Goal: Communication & Community: Answer question/provide support

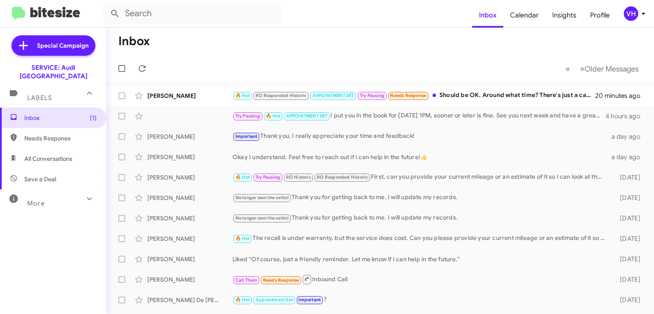
click at [485, 89] on div "Evan Disick 🔥 Hot RO Responded Historic APPOINTMENT SET Try Pausing Needs Respo…" at bounding box center [380, 95] width 534 height 17
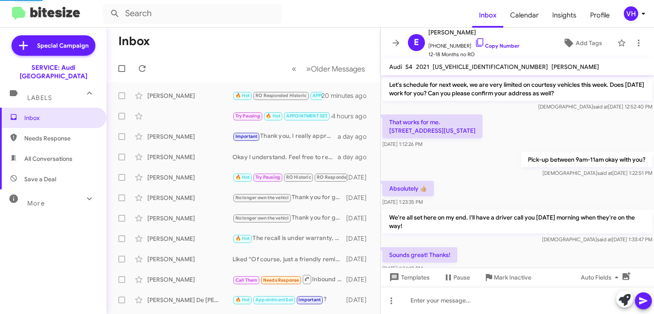
scroll to position [475, 0]
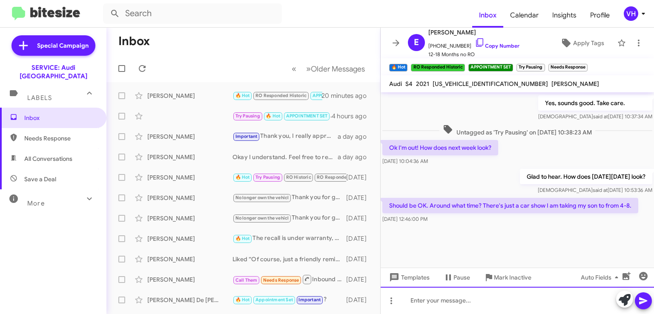
click at [439, 305] on div at bounding box center [517, 300] width 273 height 27
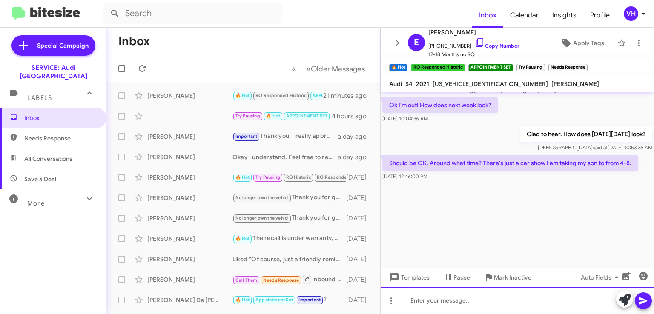
scroll to position [1181, 0]
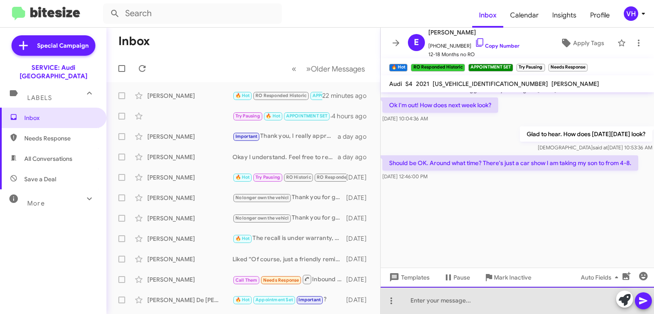
click at [420, 302] on div at bounding box center [517, 300] width 273 height 27
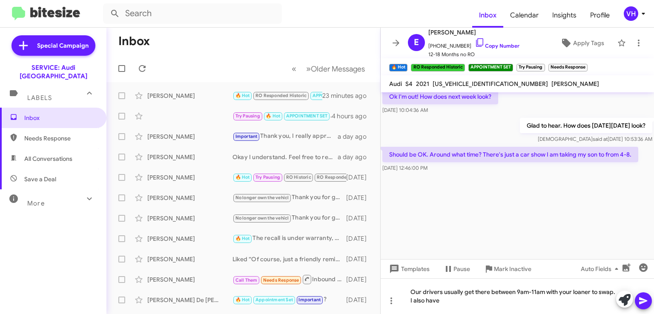
click at [594, 220] on div at bounding box center [517, 216] width 273 height 85
click at [468, 308] on div "Our drivers usually get there between 9am-11am with your loaner to swap. I also…" at bounding box center [517, 296] width 273 height 36
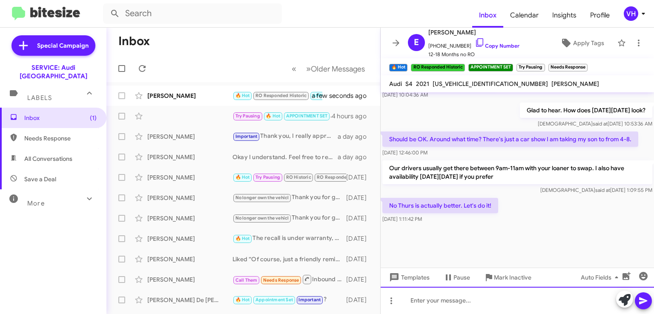
scroll to position [475, 0]
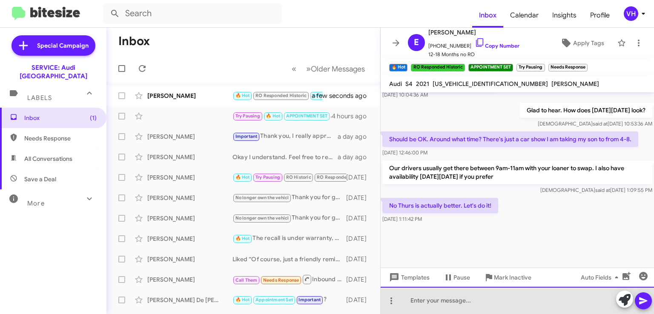
click at [430, 307] on div at bounding box center [517, 300] width 273 height 27
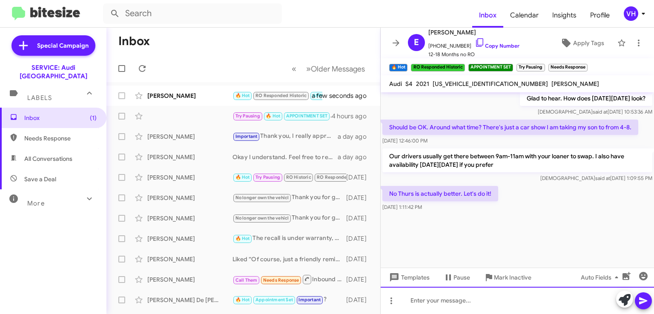
scroll to position [1266, 0]
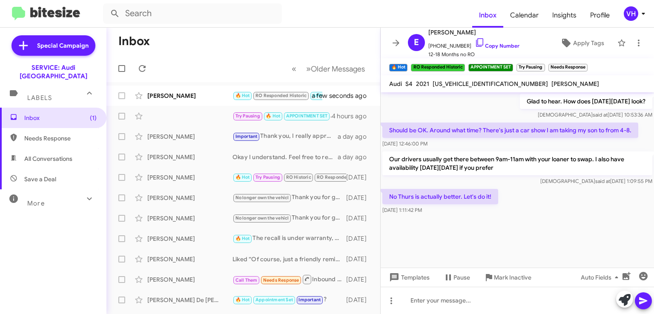
click at [155, 96] on div "[PERSON_NAME]" at bounding box center [189, 96] width 85 height 9
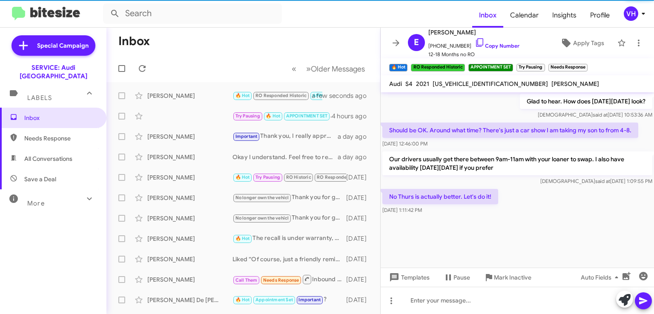
click at [167, 115] on div "Try Pausing 🔥 Hot APPOINTMENT SET I put you in the book for Tuesday 9/2 at 1PM,…" at bounding box center [243, 116] width 260 height 17
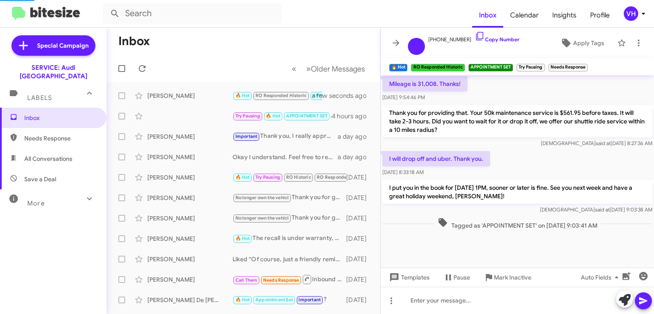
scroll to position [399, 0]
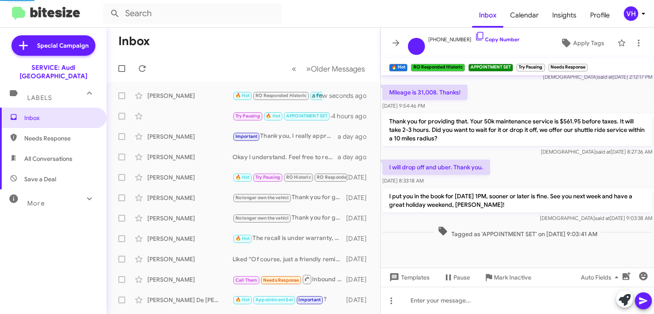
click at [175, 95] on div "[PERSON_NAME]" at bounding box center [189, 96] width 85 height 9
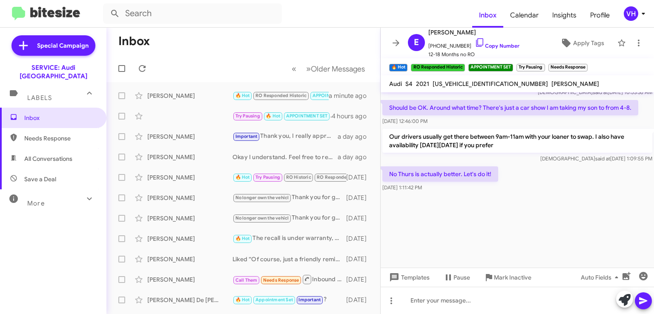
scroll to position [1136, 0]
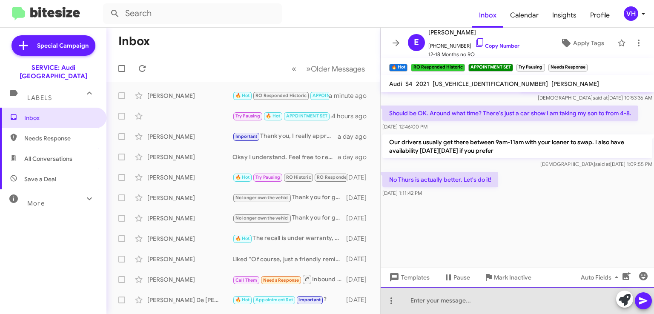
click at [517, 298] on div at bounding box center [517, 300] width 273 height 27
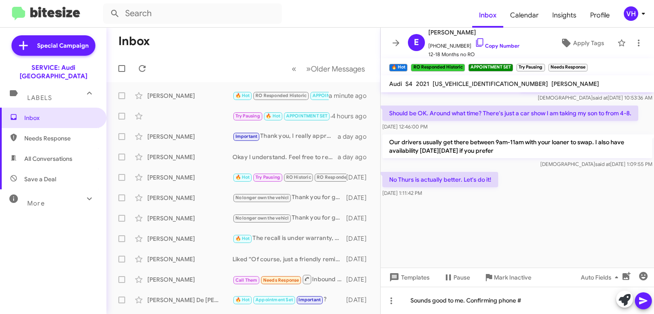
click at [481, 43] on link "Copy Number" at bounding box center [497, 46] width 45 height 6
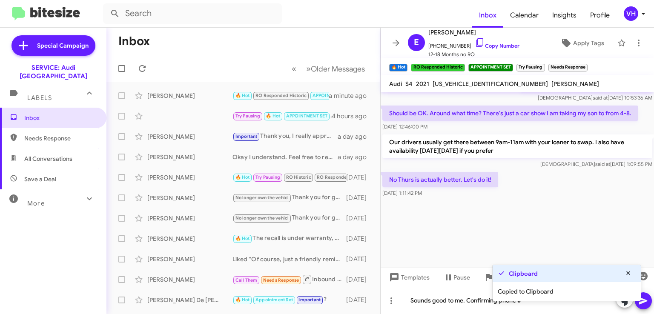
drag, startPoint x: 483, startPoint y: 253, endPoint x: 487, endPoint y: 259, distance: 6.9
click at [483, 253] on div at bounding box center [517, 241] width 273 height 85
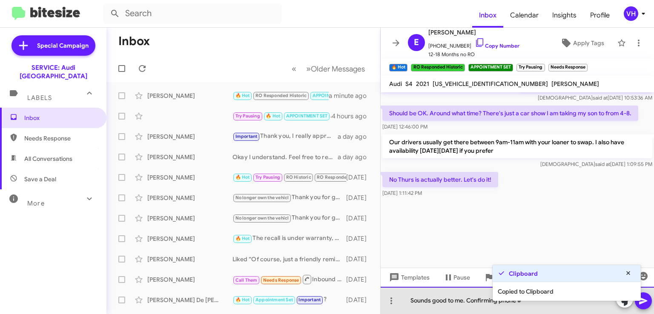
click at [535, 304] on div "Sounds good to me. Confirming phone #" at bounding box center [517, 300] width 273 height 27
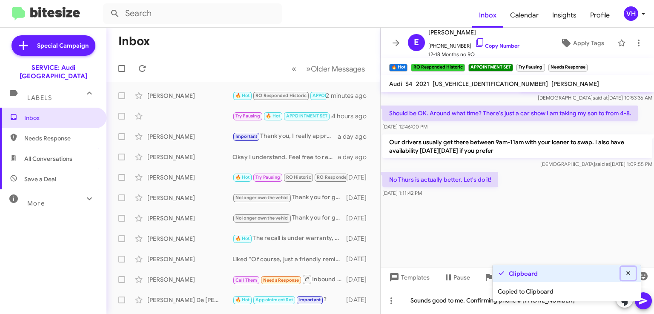
click at [625, 276] on icon at bounding box center [629, 273] width 8 height 6
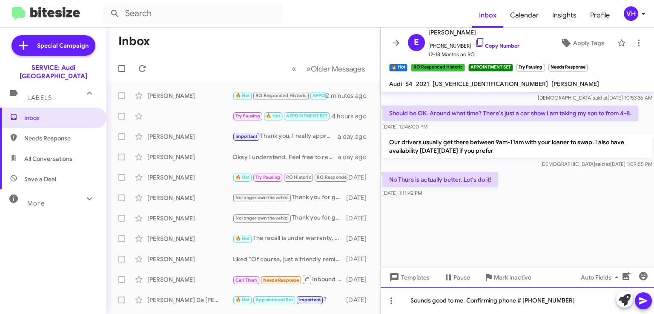
click at [581, 304] on div "Sounds good to me. Confirming phone # 4155174785" at bounding box center [517, 300] width 273 height 27
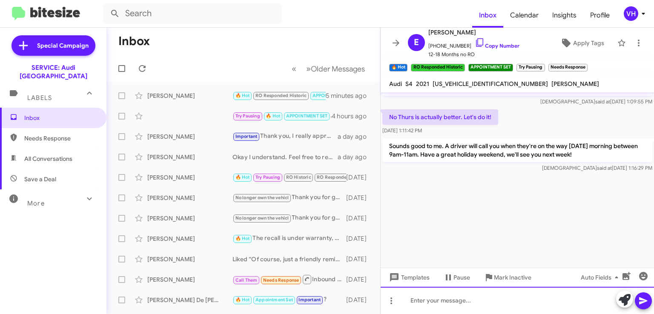
scroll to position [1332, 0]
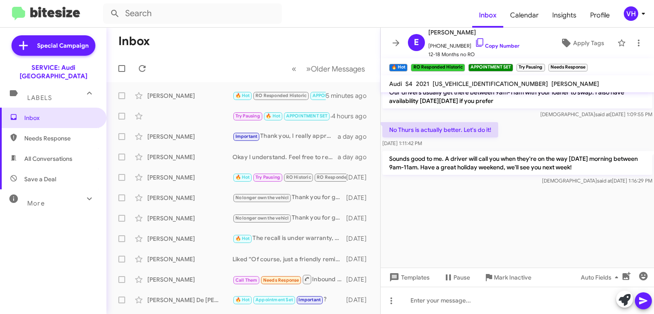
click at [625, 242] on div at bounding box center [517, 234] width 273 height 94
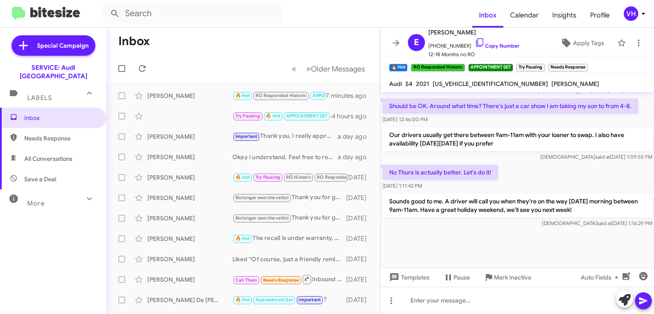
click at [485, 49] on link "Copy Number" at bounding box center [497, 46] width 45 height 6
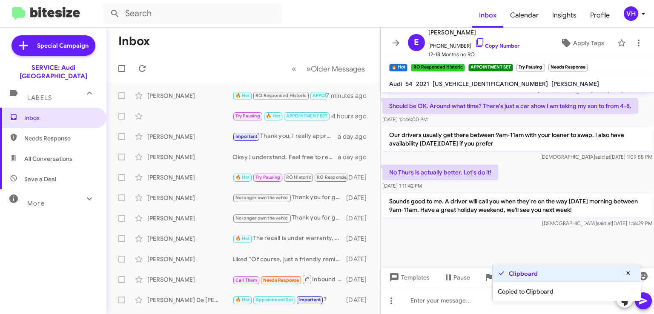
click at [475, 40] on icon at bounding box center [480, 42] width 10 height 10
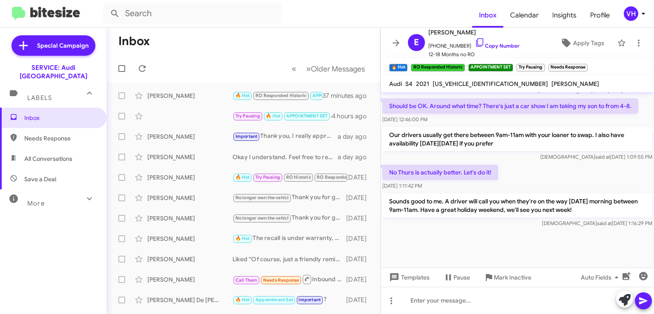
click at [612, 192] on div "No Thurs is actually better. Let's do it! Aug 29, 2025, 1:11:42 PM" at bounding box center [517, 177] width 273 height 29
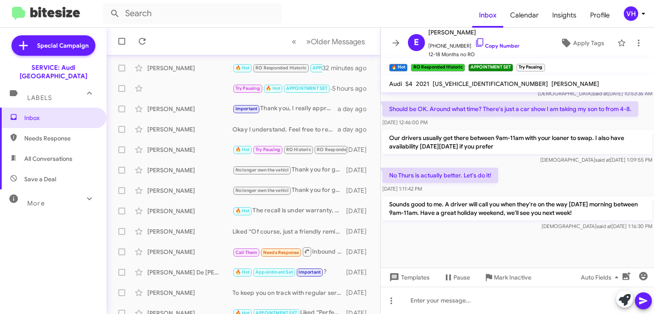
scroll to position [43, 0]
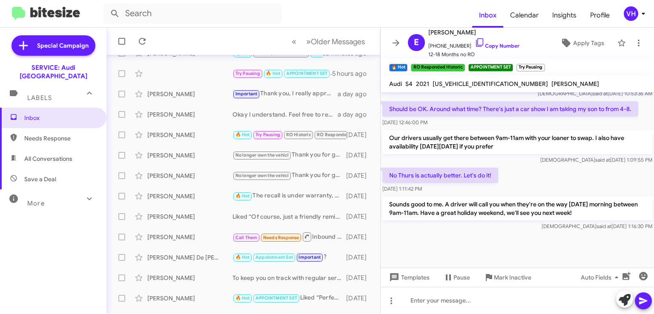
click at [544, 63] on span "×" at bounding box center [542, 63] width 5 height 10
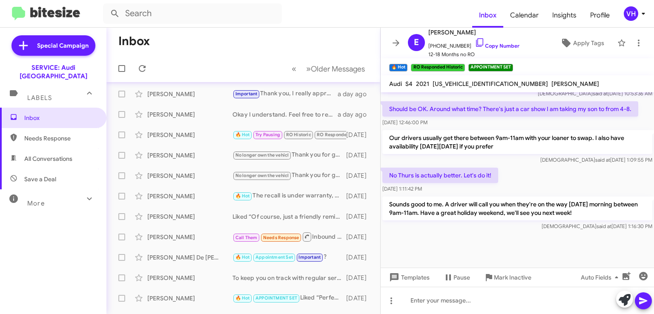
scroll to position [5, 0]
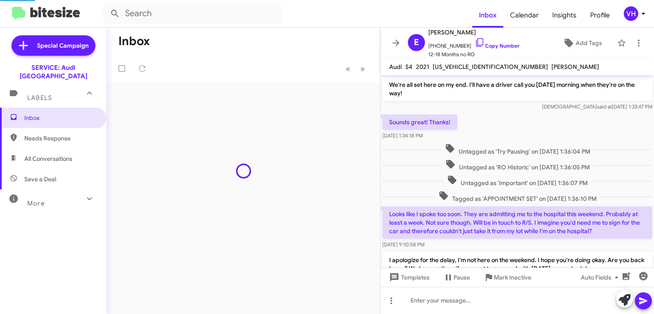
scroll to position [454, 0]
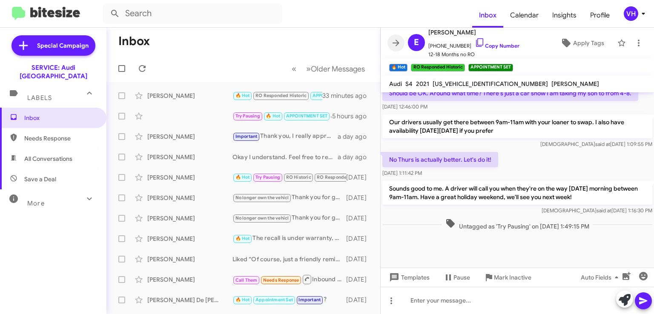
click at [396, 47] on icon at bounding box center [396, 43] width 10 height 10
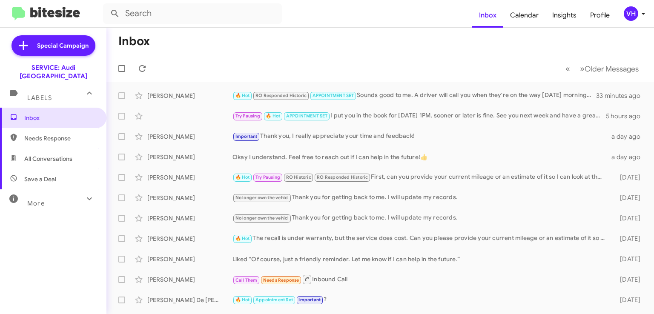
click at [481, 122] on div "Try Pausing 🔥 Hot APPOINTMENT SET I put you in the book for Tuesday 9/2 at 1PM,…" at bounding box center [380, 116] width 534 height 17
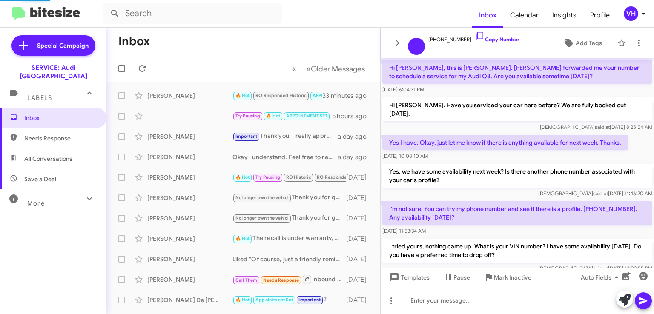
scroll to position [382, 0]
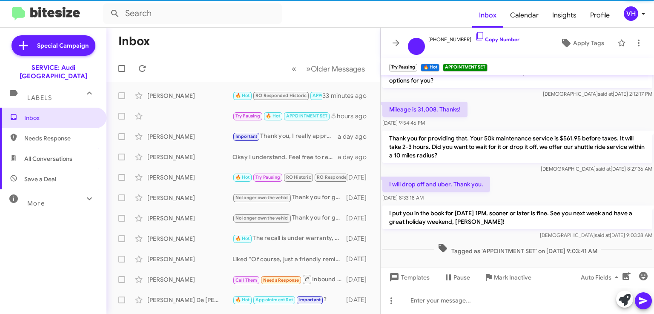
click at [416, 65] on span "×" at bounding box center [415, 63] width 5 height 10
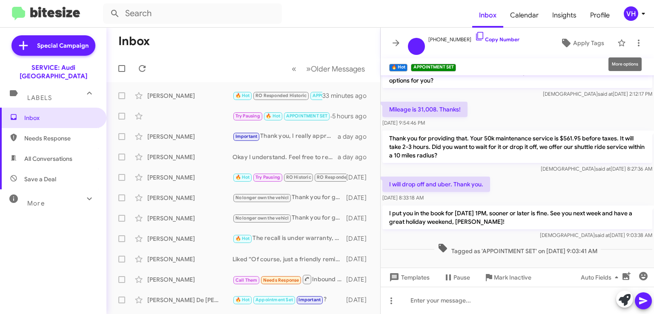
click at [637, 43] on icon at bounding box center [639, 43] width 10 height 10
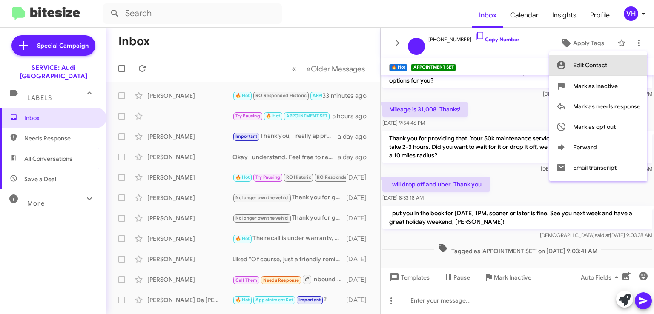
click at [618, 66] on button "Edit Contact" at bounding box center [598, 65] width 98 height 20
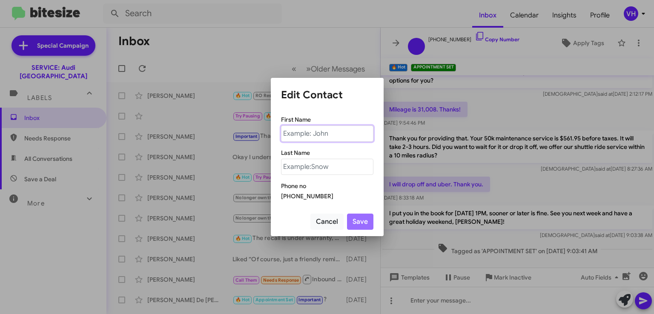
click at [339, 135] on input "text" at bounding box center [327, 134] width 92 height 16
type input "g"
type input "[PERSON_NAME]"
click at [358, 216] on button "Save" at bounding box center [360, 222] width 26 height 16
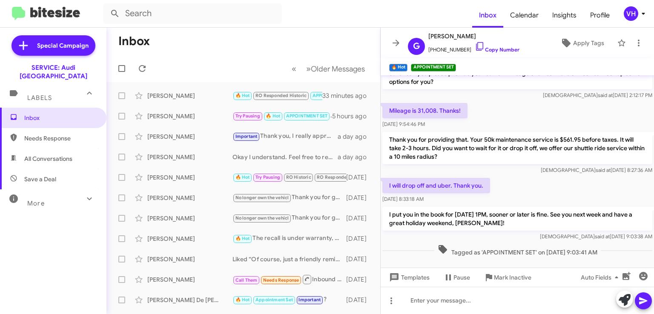
scroll to position [399, 0]
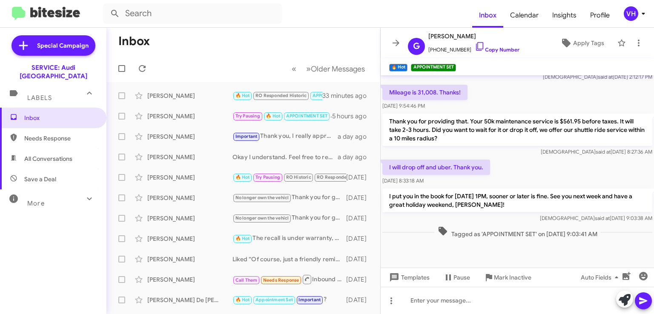
click at [400, 39] on icon at bounding box center [396, 43] width 10 height 10
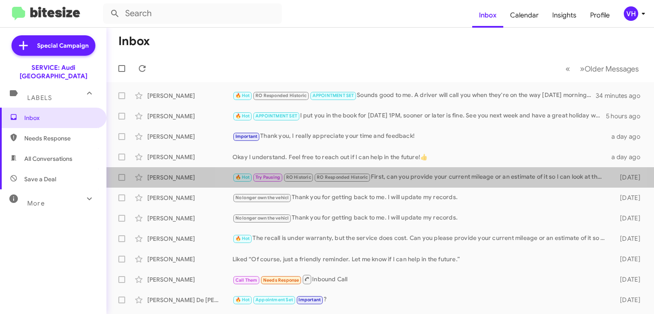
click at [414, 181] on div "🔥 Hot Try Pausing RO Historic RO Responded Historic First, can you provide your…" at bounding box center [421, 177] width 377 height 10
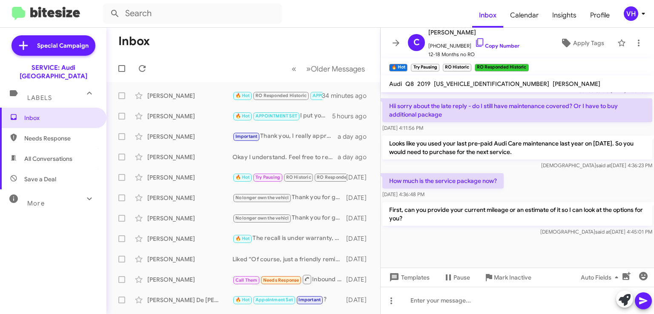
scroll to position [531, 0]
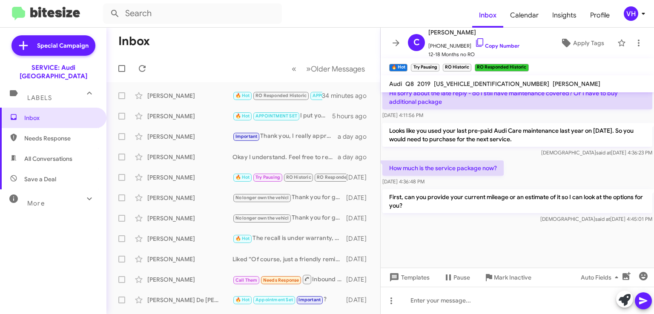
click at [390, 43] on span at bounding box center [396, 43] width 17 height 10
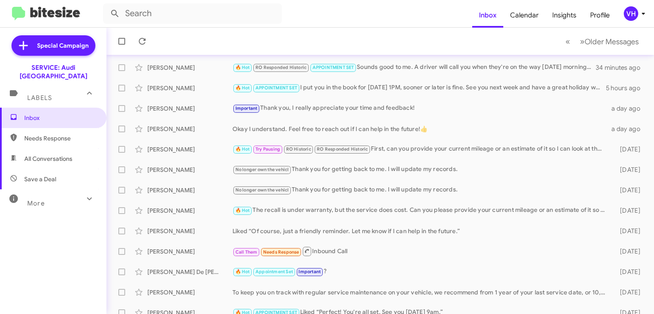
scroll to position [43, 0]
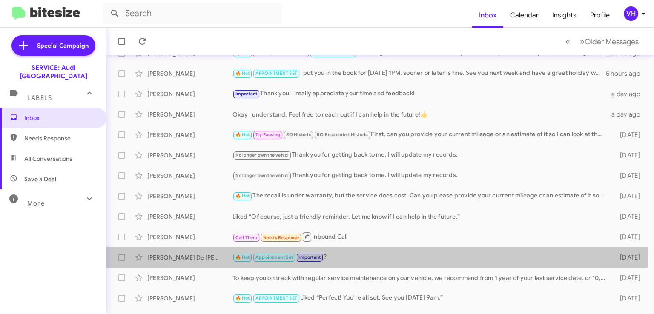
click at [353, 253] on div "🔥 Hot Appointment Set Important ?" at bounding box center [421, 258] width 377 height 10
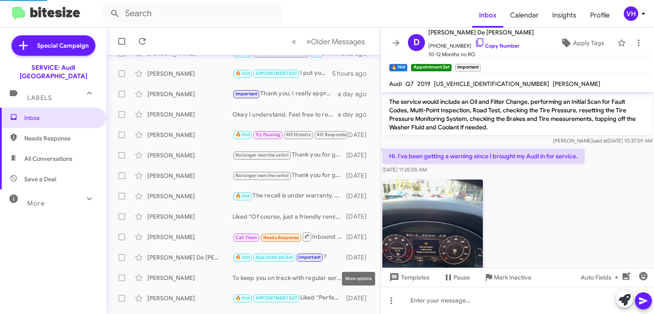
scroll to position [617, 0]
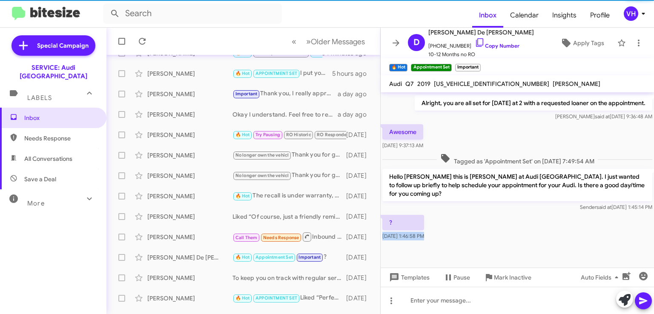
drag, startPoint x: 647, startPoint y: 250, endPoint x: 648, endPoint y: 225, distance: 24.3
click at [648, 225] on cdk-virtual-scroll-viewport "The service would include an Oil and Filter Change, performing an Initial Scan …" at bounding box center [517, 179] width 273 height 175
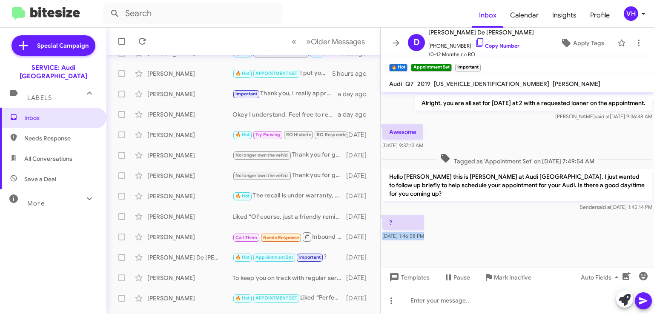
click at [640, 238] on div "? Aug 27, 2025, 1:46:58 PM" at bounding box center [517, 227] width 273 height 29
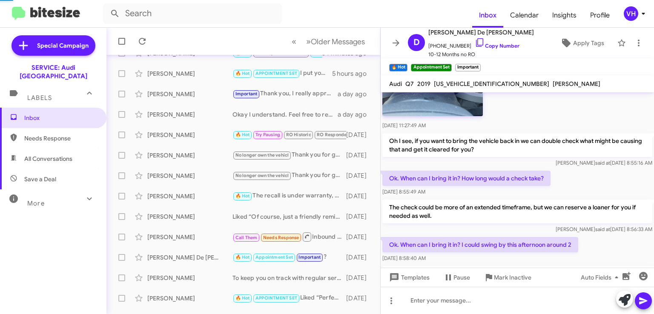
scroll to position [1028, 0]
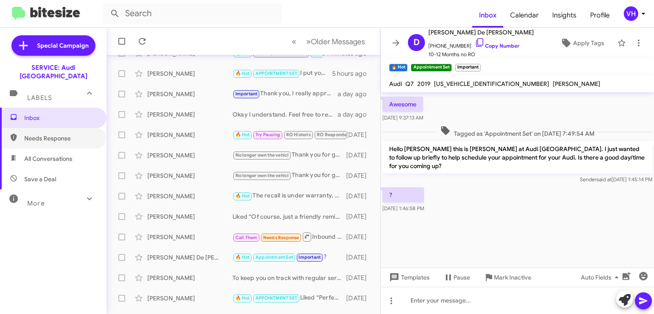
click at [69, 128] on span "Needs Response" at bounding box center [53, 138] width 106 height 20
type input "in:needs-response"
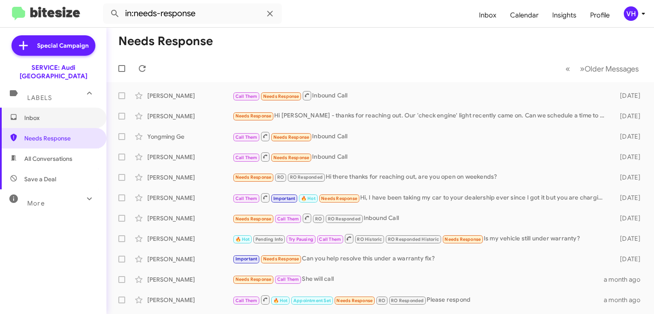
click at [63, 114] on span "Inbox" at bounding box center [60, 118] width 72 height 9
